Goal: Task Accomplishment & Management: Manage account settings

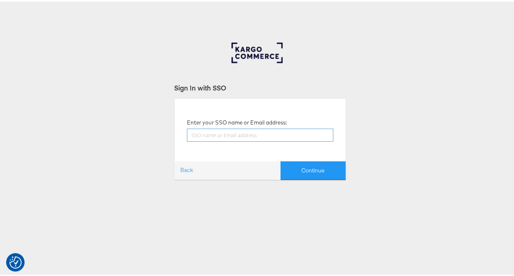
click at [234, 133] on input "text" at bounding box center [260, 133] width 147 height 13
type input "[PERSON_NAME][EMAIL_ADDRESS][PERSON_NAME][DOMAIN_NAME]"
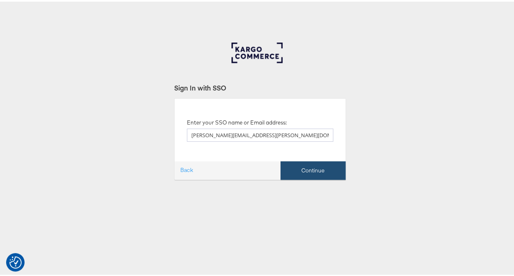
click at [308, 167] on button "Continue" at bounding box center [313, 169] width 65 height 18
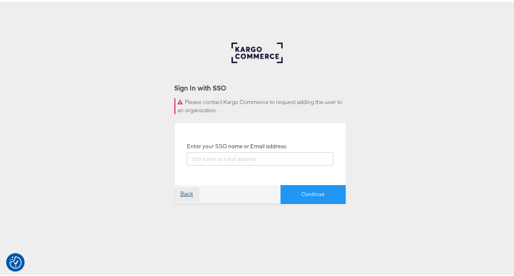
click at [188, 192] on link "Back" at bounding box center [187, 192] width 24 height 15
